Goal: Find specific page/section: Find specific page/section

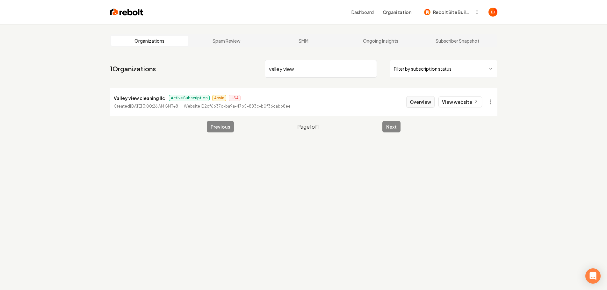
type input "valley view"
click at [421, 106] on button "Overview" at bounding box center [421, 101] width 28 height 11
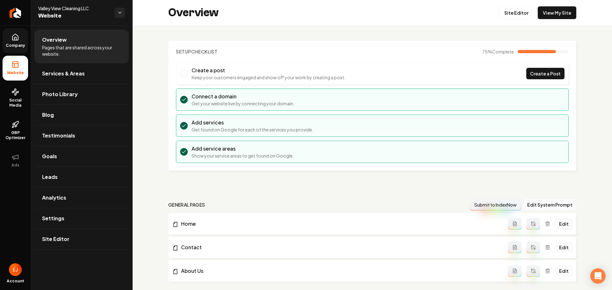
click at [23, 42] on link "Company" at bounding box center [16, 40] width 26 height 25
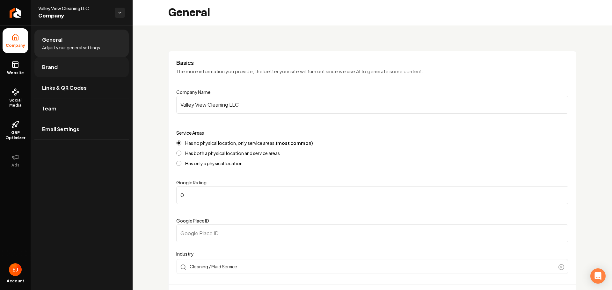
click at [59, 68] on link "Brand" at bounding box center [81, 67] width 94 height 20
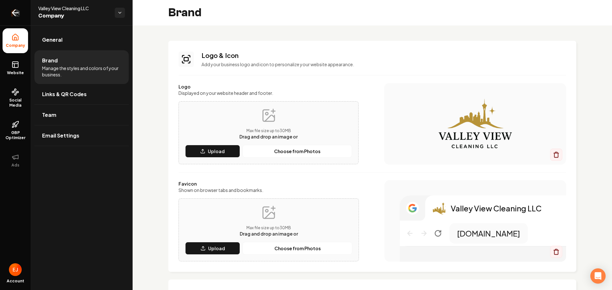
click at [19, 13] on icon "Return to dashboard" at bounding box center [15, 13] width 10 height 10
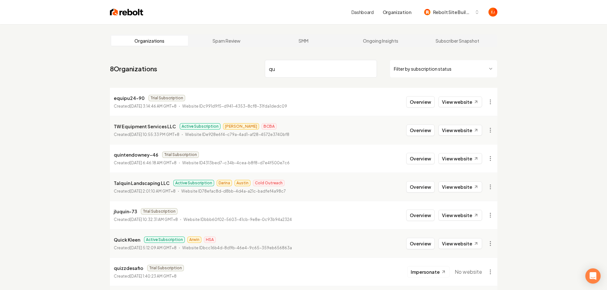
type input "q"
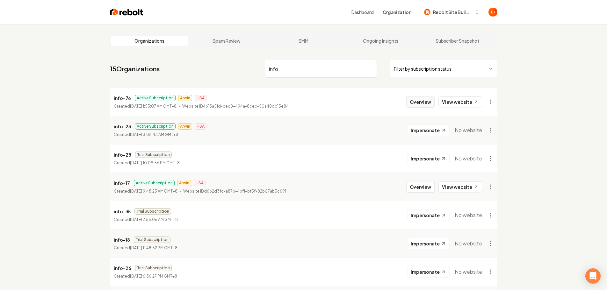
type input "info"
click at [416, 103] on button "Overview" at bounding box center [421, 101] width 28 height 11
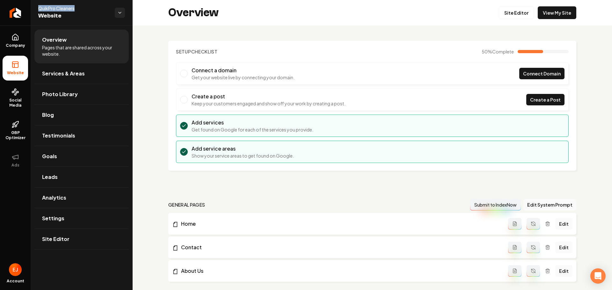
drag, startPoint x: 80, startPoint y: 10, endPoint x: 36, endPoint y: 10, distance: 43.4
click at [36, 10] on div "QuikPro Cleaners Website" at bounding box center [82, 13] width 102 height 26
copy span "QuikPro Cleaners"
